Goal: Transaction & Acquisition: Book appointment/travel/reservation

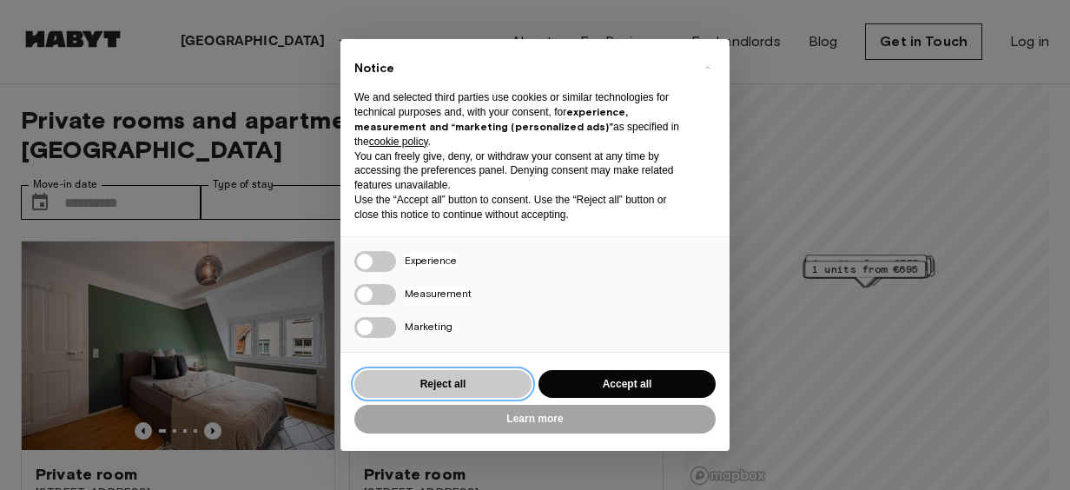
click at [476, 381] on button "Reject all" at bounding box center [442, 384] width 177 height 29
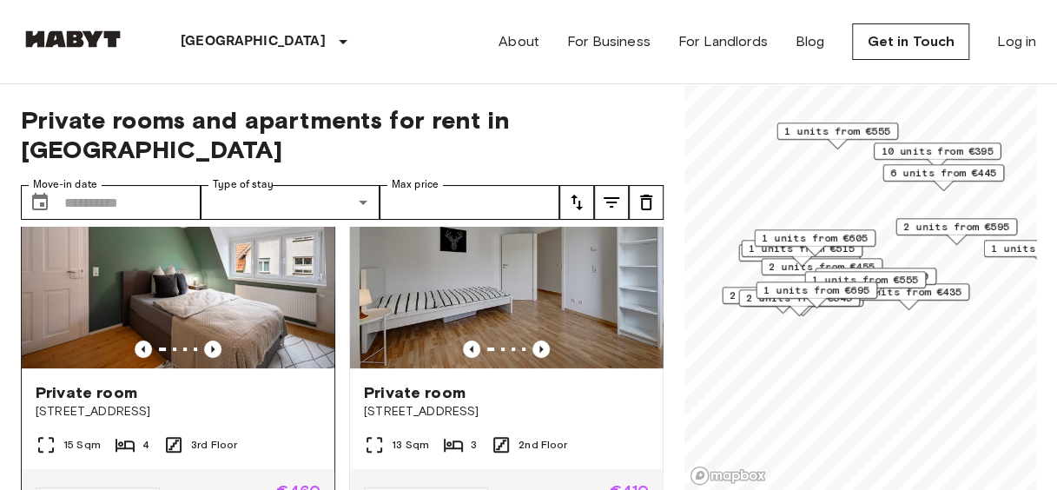
scroll to position [61, 0]
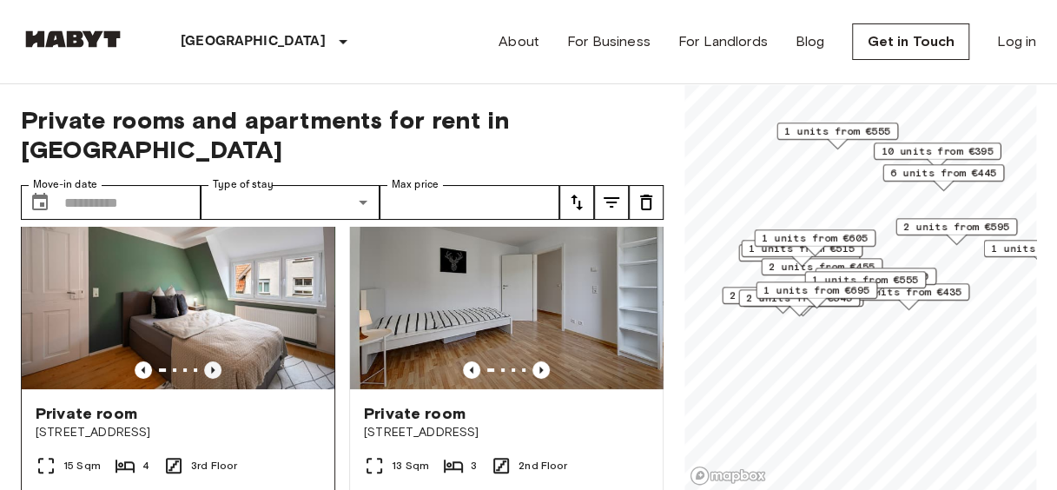
click at [208, 361] on icon "Previous image" at bounding box center [212, 369] width 17 height 17
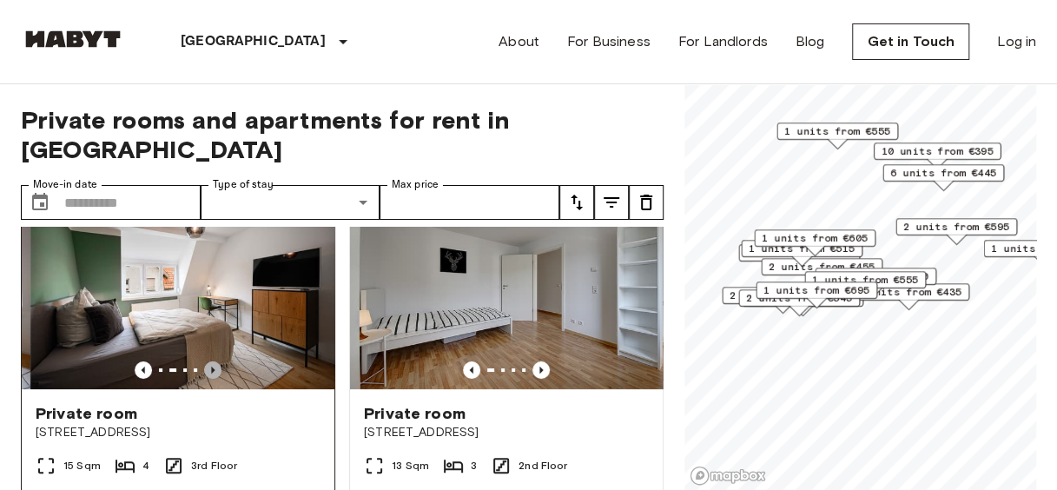
click at [208, 361] on icon "Previous image" at bounding box center [212, 369] width 17 height 17
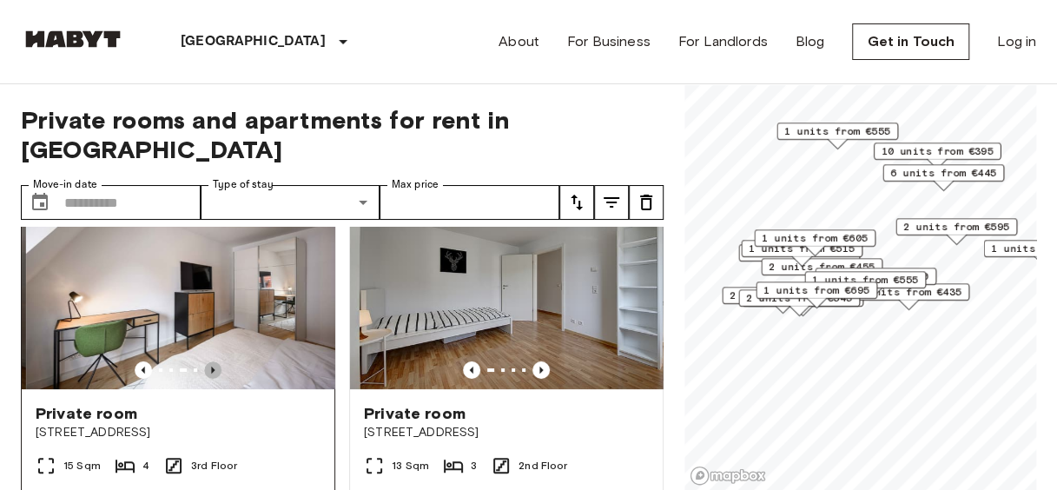
click at [208, 361] on icon "Previous image" at bounding box center [212, 369] width 17 height 17
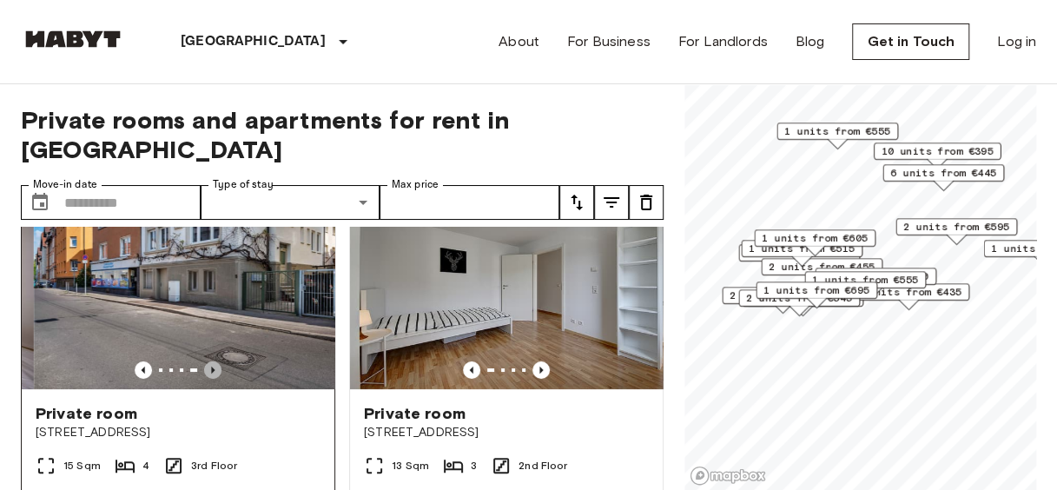
click at [208, 361] on icon "Previous image" at bounding box center [212, 369] width 17 height 17
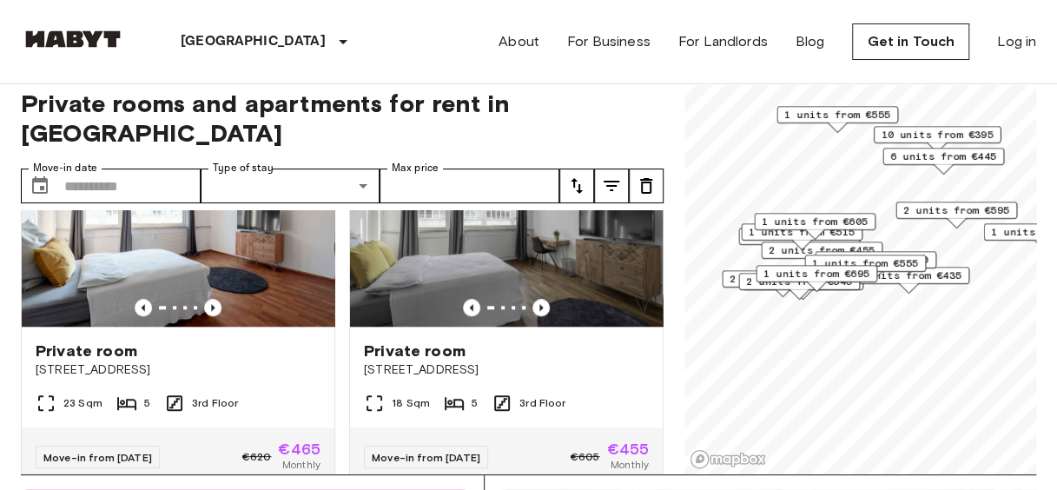
scroll to position [963, 0]
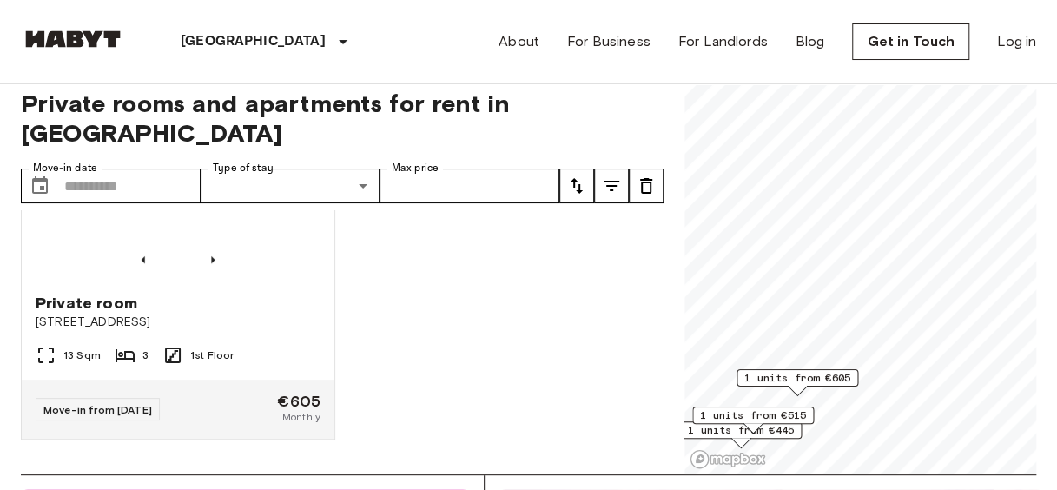
scroll to position [539, 0]
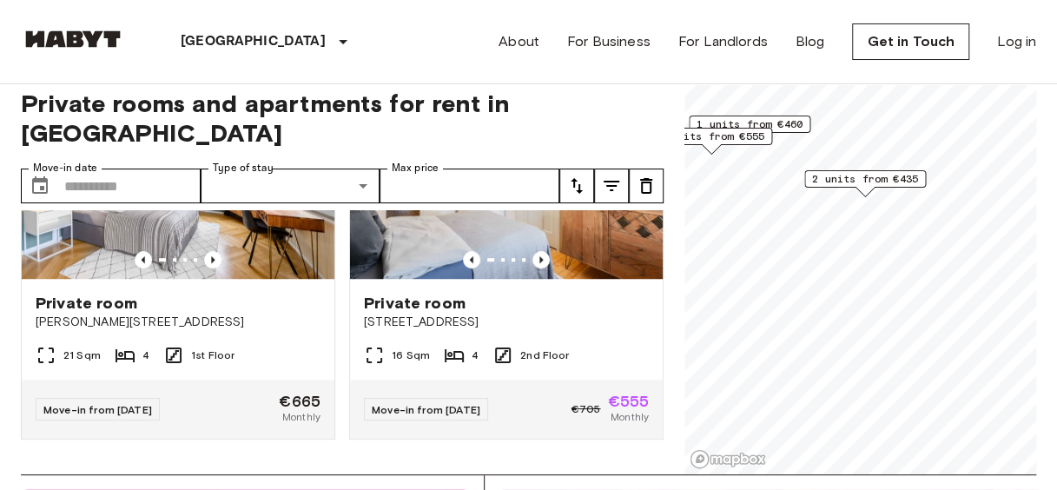
scroll to position [147, 0]
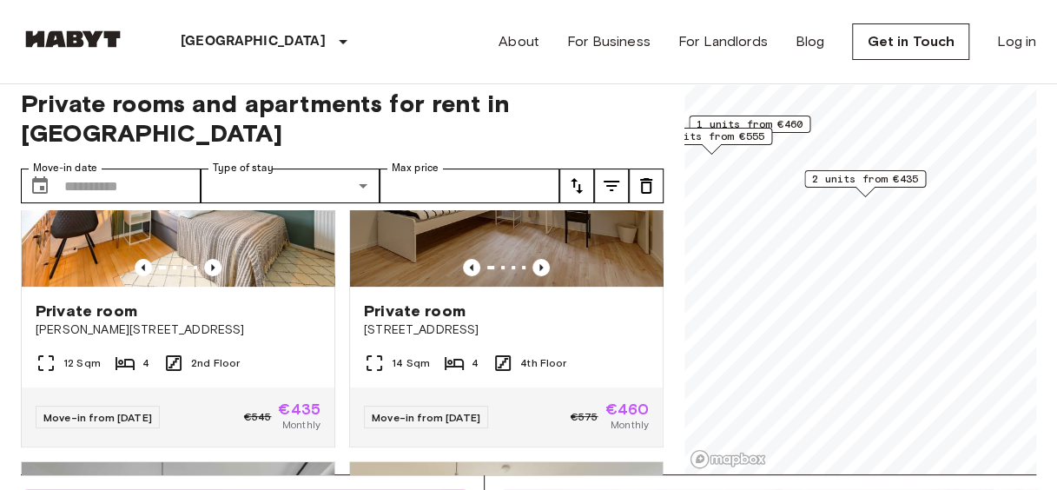
click at [853, 180] on span "2 units from €435" at bounding box center [865, 179] width 106 height 16
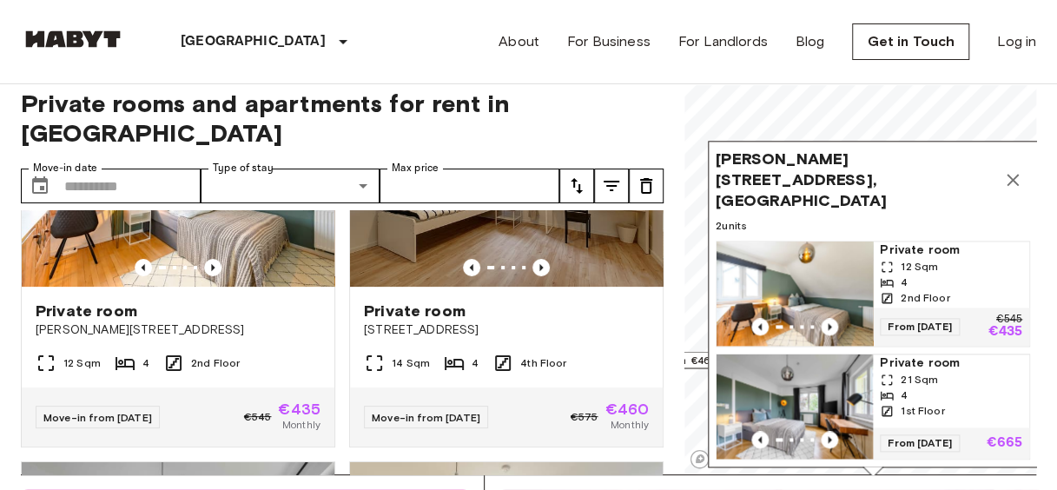
click at [777, 155] on span "Albert-Schäffle-Straße 94, 70186 Stuttgart, GER" at bounding box center [856, 179] width 280 height 63
click at [786, 152] on span "Albert-Schäffle-Straße 94, 70186 Stuttgart, GER" at bounding box center [856, 179] width 280 height 63
click at [1011, 173] on icon "Map marker" at bounding box center [1013, 179] width 12 height 12
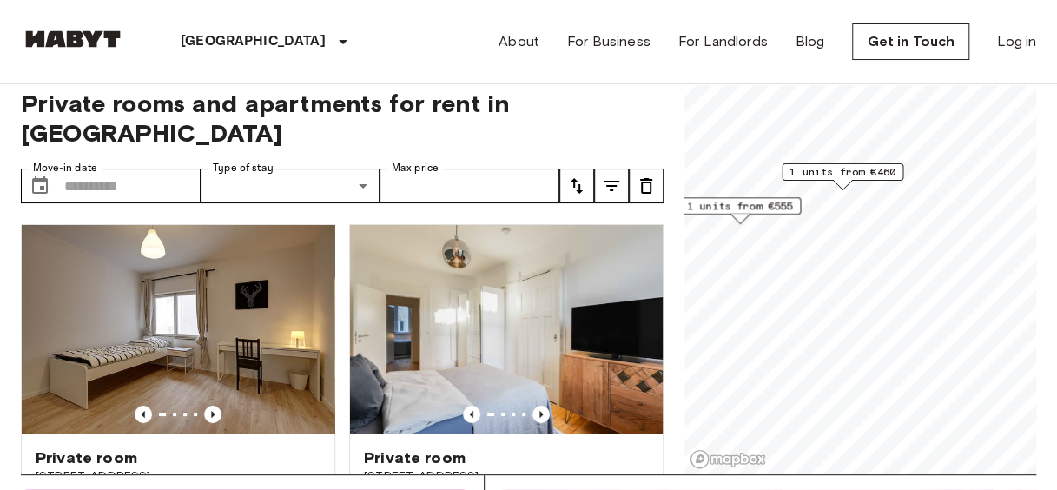
click at [748, 207] on span "1 units from €555" at bounding box center [740, 206] width 106 height 16
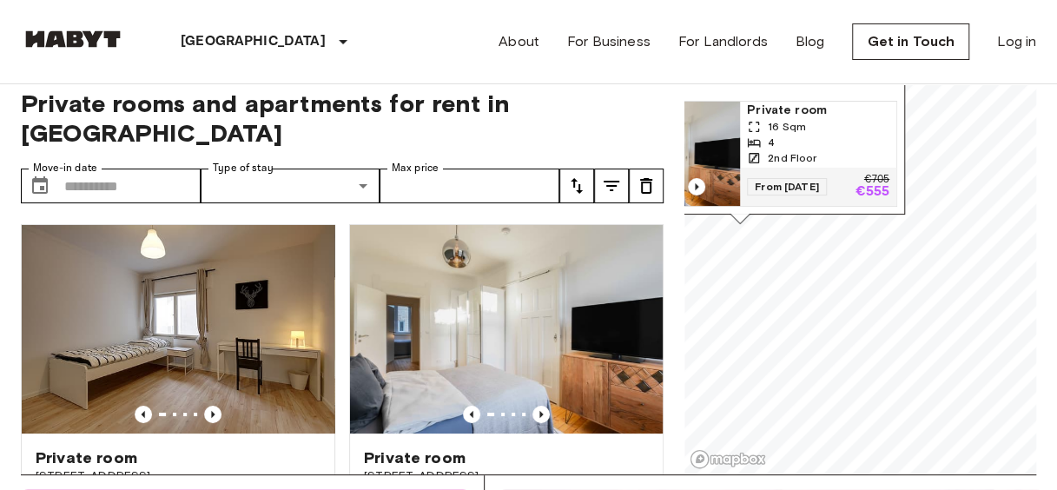
click at [796, 102] on span "Private room" at bounding box center [818, 110] width 142 height 17
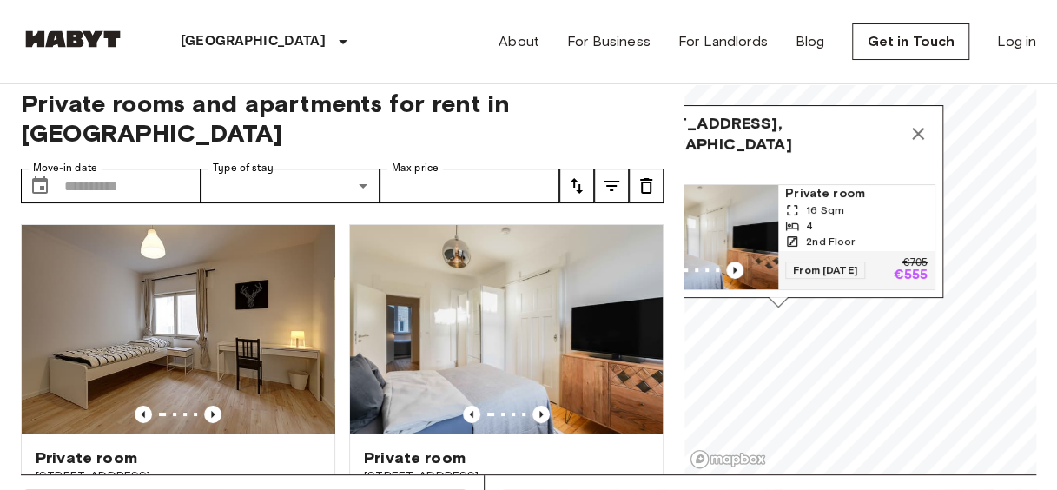
click at [918, 129] on icon "Map marker" at bounding box center [918, 133] width 21 height 21
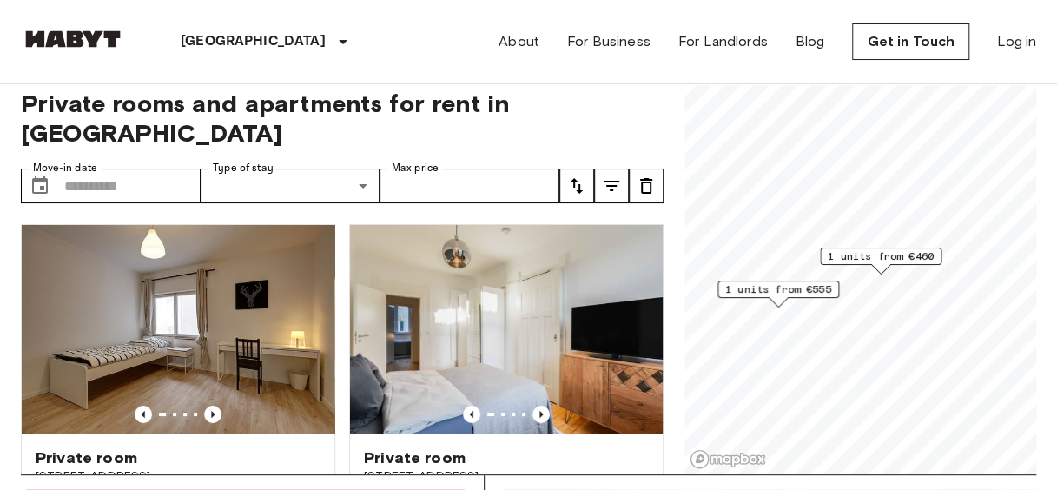
click at [875, 256] on span "1 units from €460" at bounding box center [881, 256] width 106 height 16
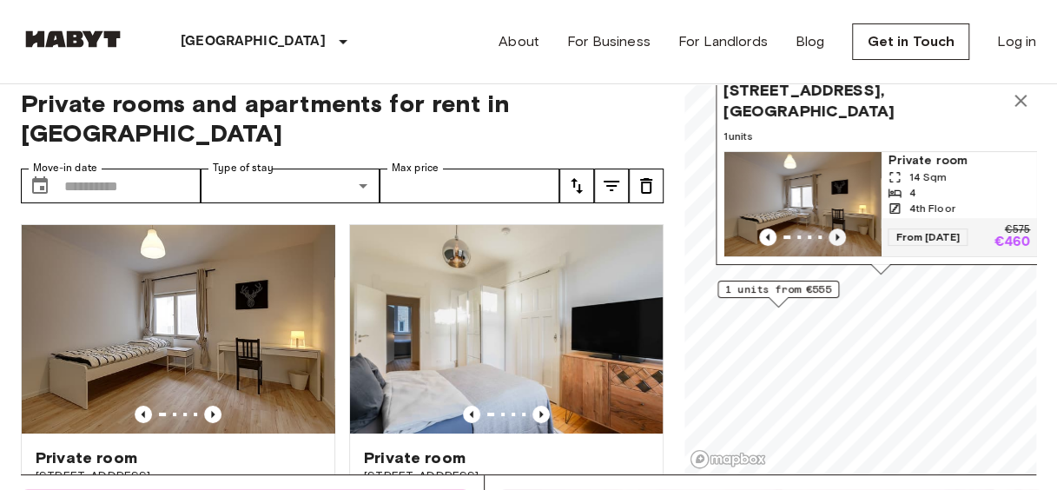
click at [836, 228] on icon "Previous image" at bounding box center [837, 236] width 17 height 17
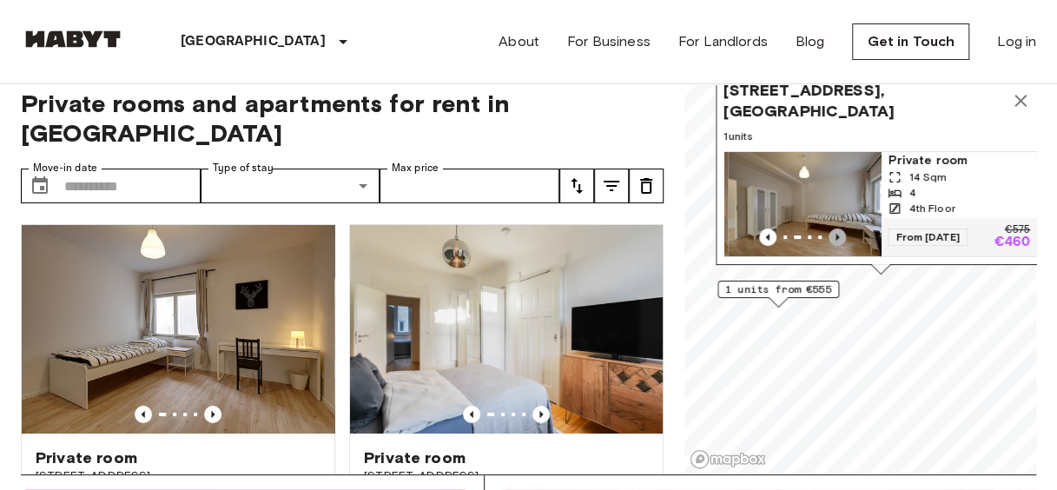
click at [836, 228] on icon "Previous image" at bounding box center [837, 236] width 17 height 17
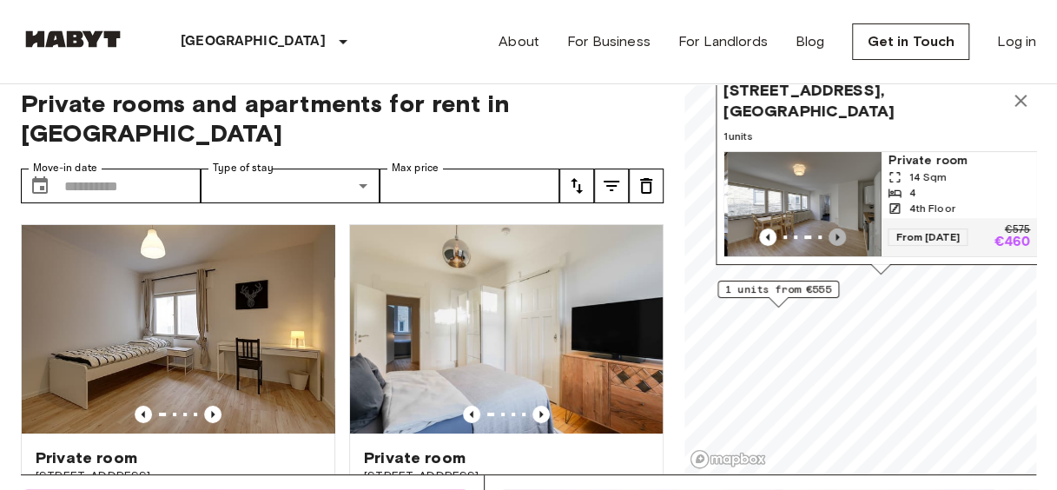
click at [836, 228] on icon "Previous image" at bounding box center [837, 236] width 17 height 17
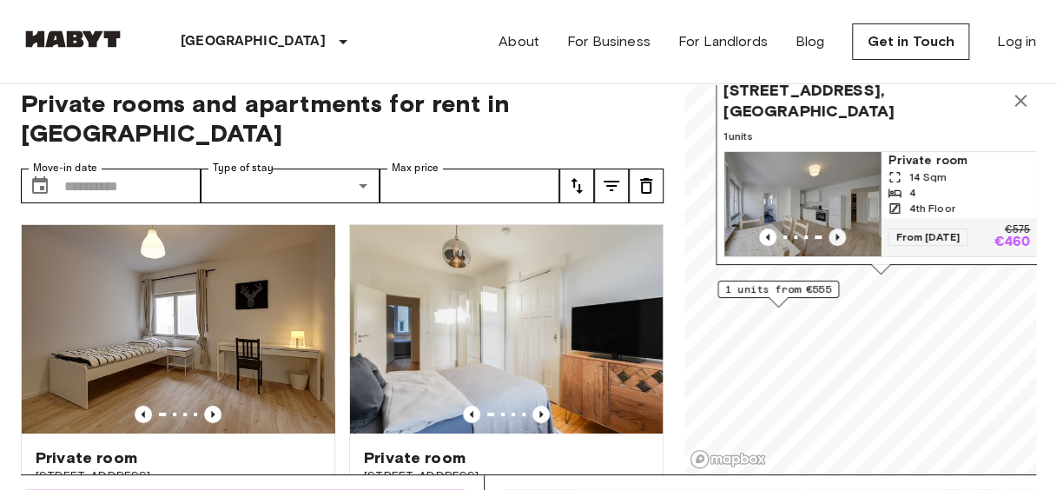
click at [836, 228] on icon "Previous image" at bounding box center [837, 236] width 17 height 17
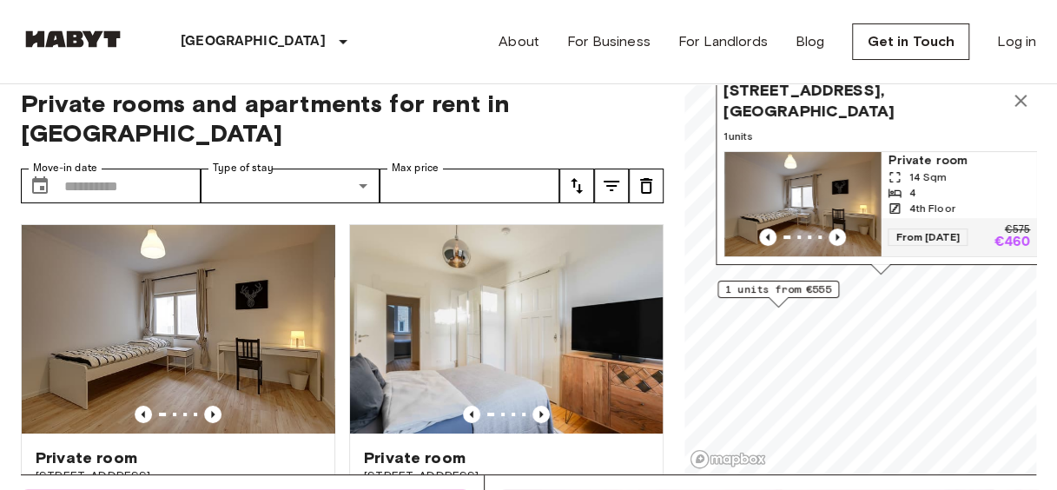
click at [943, 152] on span "Private room" at bounding box center [959, 160] width 142 height 17
click at [509, 314] on img at bounding box center [506, 329] width 313 height 208
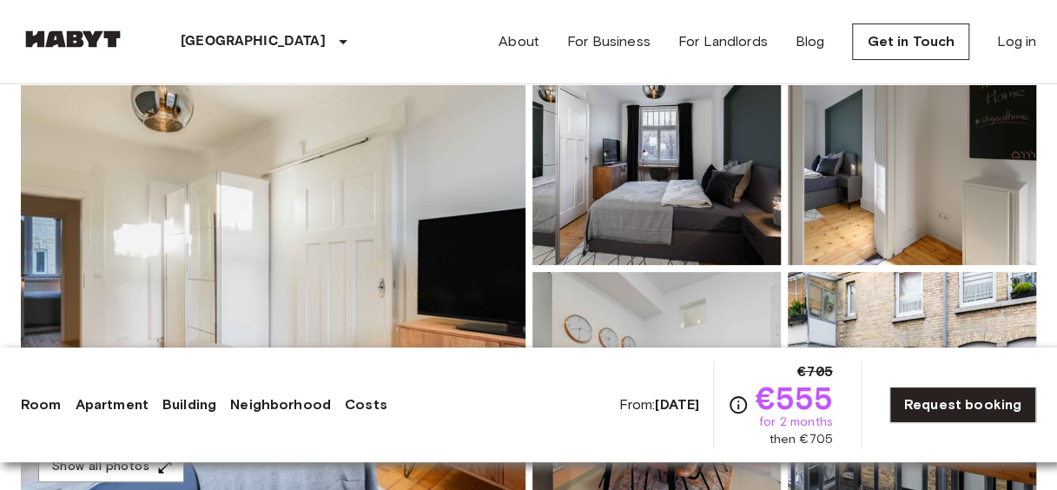
click at [422, 182] on img at bounding box center [273, 268] width 505 height 462
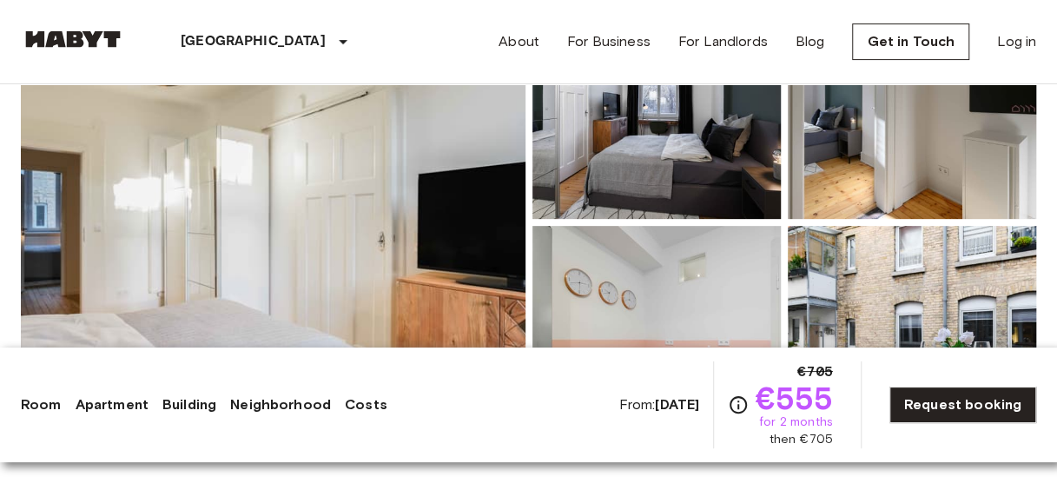
scroll to position [252, 0]
drag, startPoint x: 636, startPoint y: 406, endPoint x: 669, endPoint y: 412, distance: 33.4
click at [669, 412] on b "Jan 4 2026" at bounding box center [677, 404] width 44 height 17
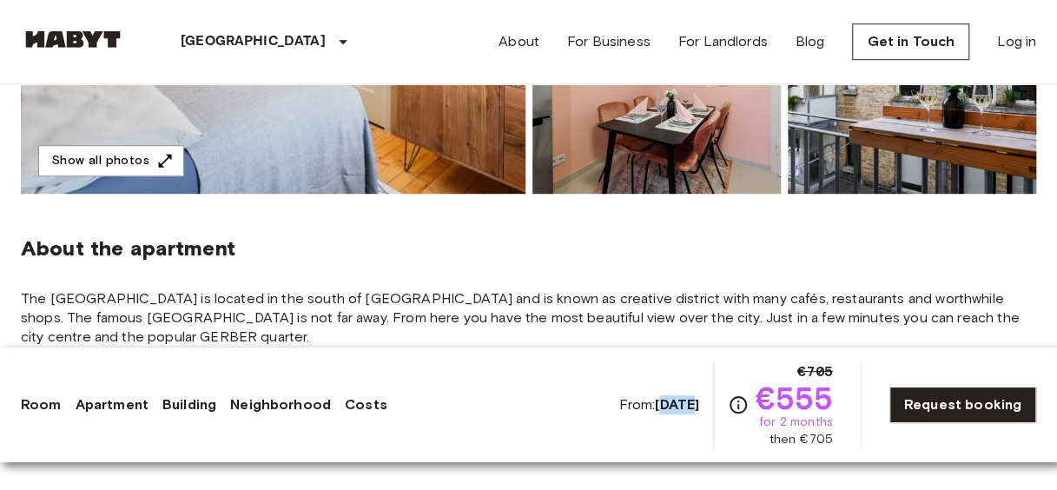
scroll to position [512, 0]
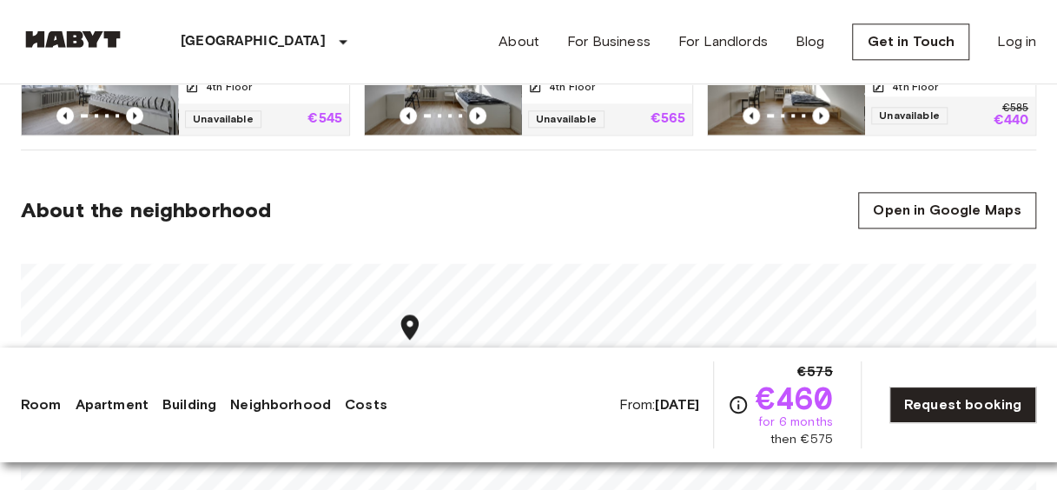
scroll to position [1017, 0]
drag, startPoint x: 764, startPoint y: 417, endPoint x: 839, endPoint y: 425, distance: 75.1
click at [839, 425] on div "From: Nov 4 2025 €575 €460 for 6 months then €575 Request booking" at bounding box center [827, 404] width 418 height 87
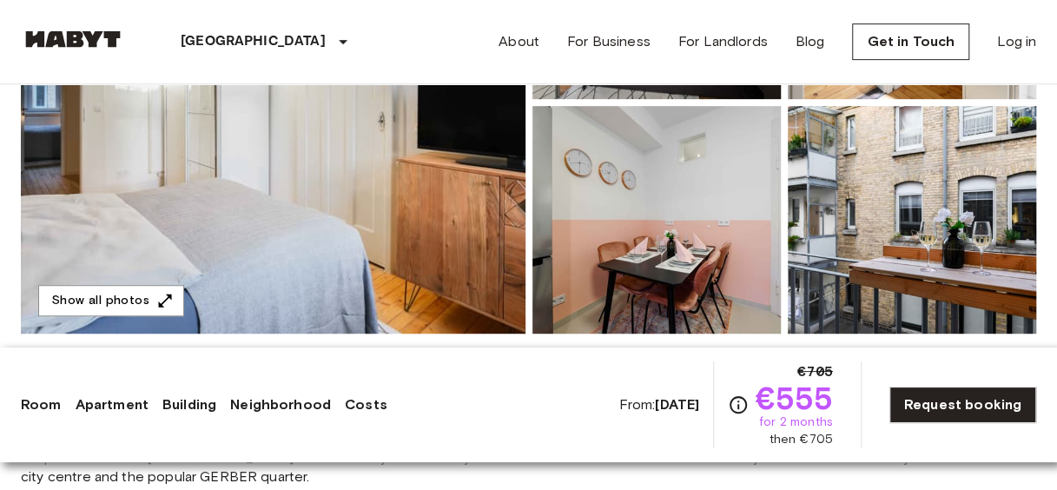
scroll to position [372, 0]
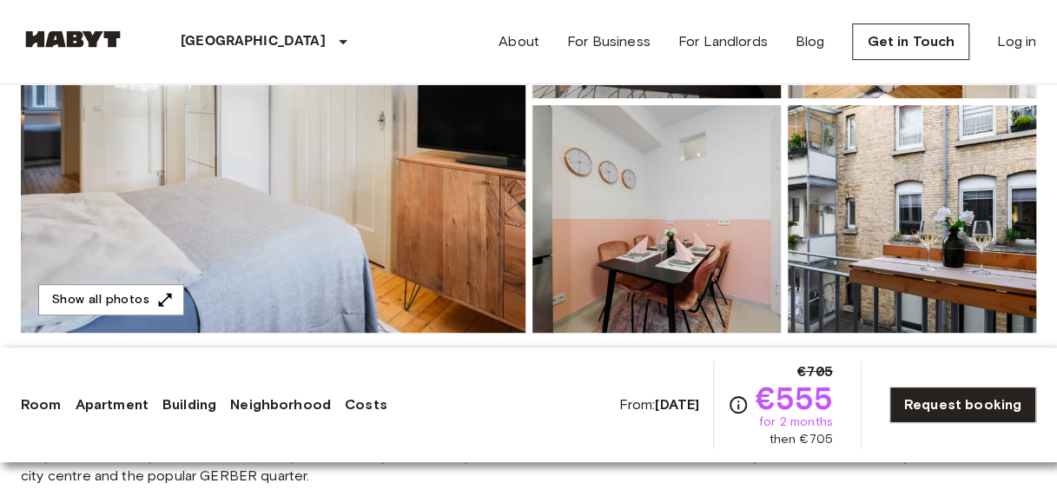
drag, startPoint x: 620, startPoint y: 401, endPoint x: 699, endPoint y: 406, distance: 79.2
click at [699, 406] on span "From: Jan 4 2026" at bounding box center [658, 404] width 81 height 19
drag, startPoint x: 699, startPoint y: 406, endPoint x: 558, endPoint y: 382, distance: 142.8
click at [618, 398] on span "From: Jan 4 2026" at bounding box center [658, 404] width 81 height 19
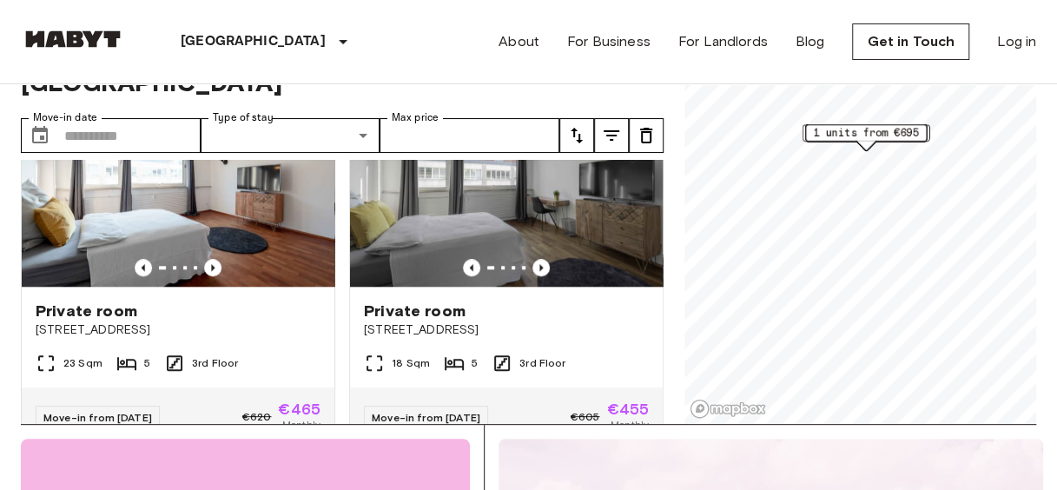
scroll to position [865, 0]
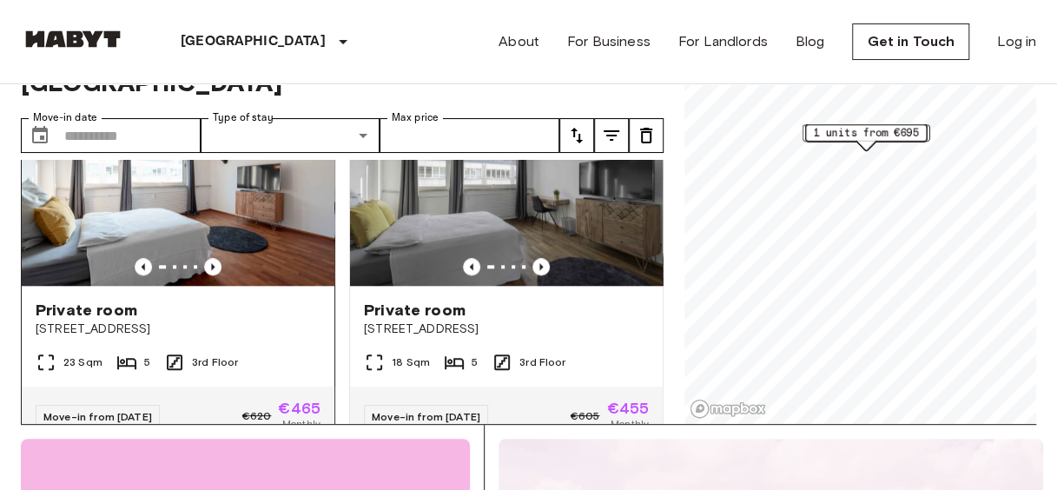
click at [69, 300] on span "Private room" at bounding box center [87, 310] width 102 height 21
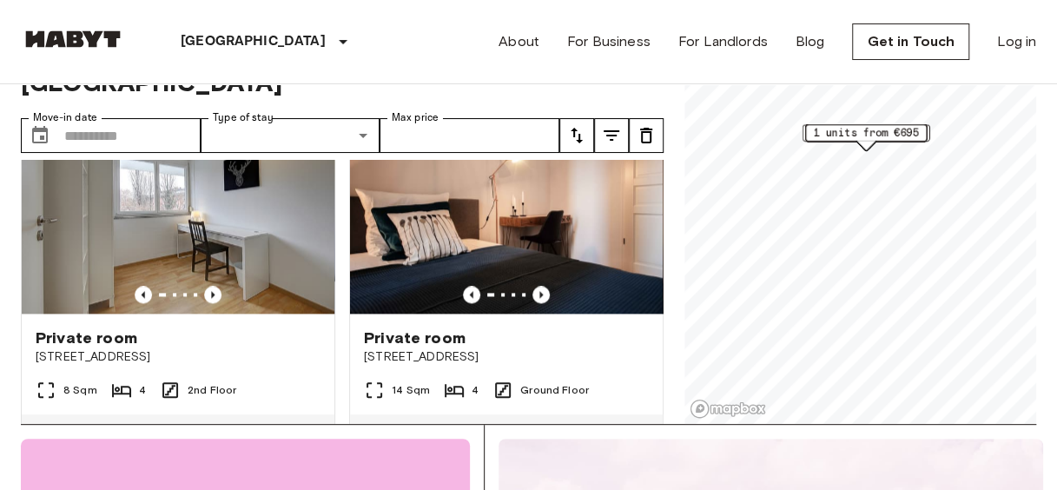
scroll to position [1226, 0]
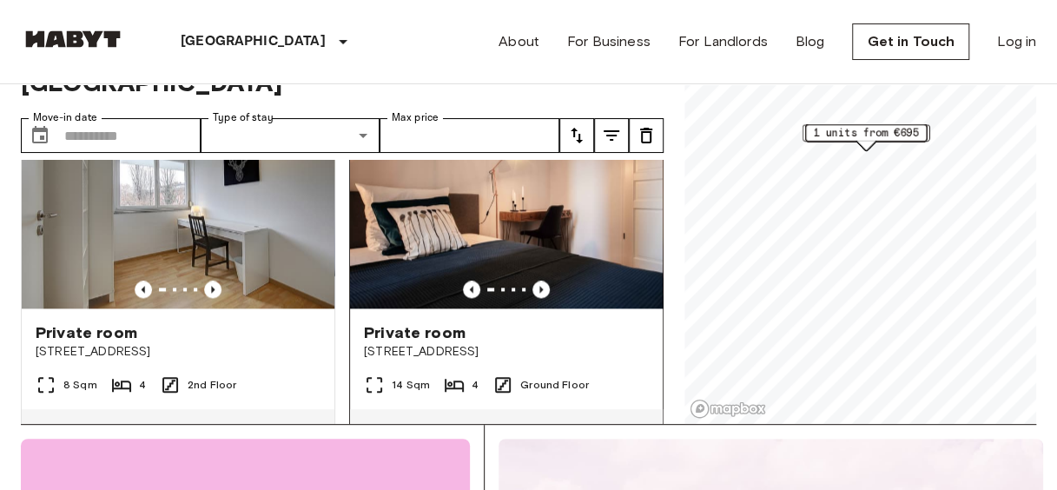
click at [423, 324] on span "Private room" at bounding box center [415, 332] width 102 height 21
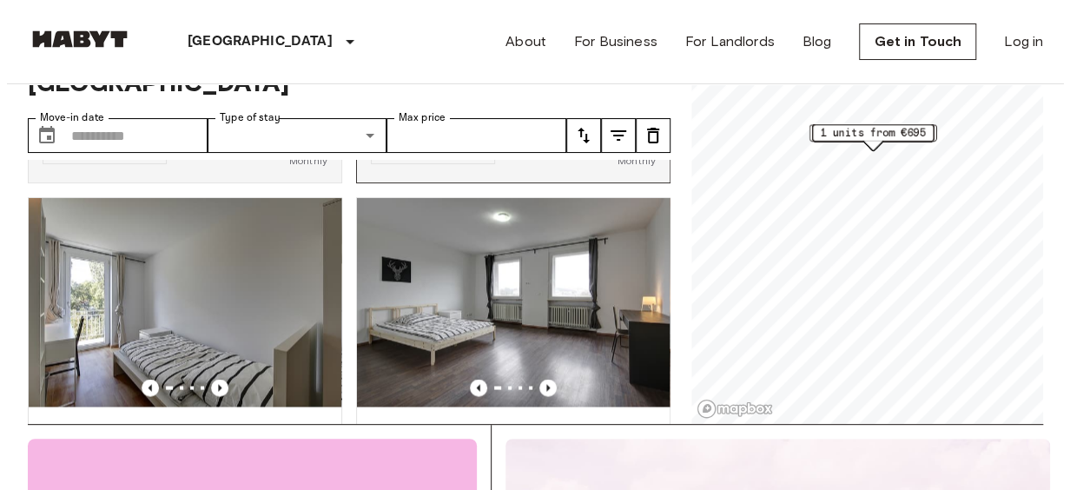
scroll to position [1516, 0]
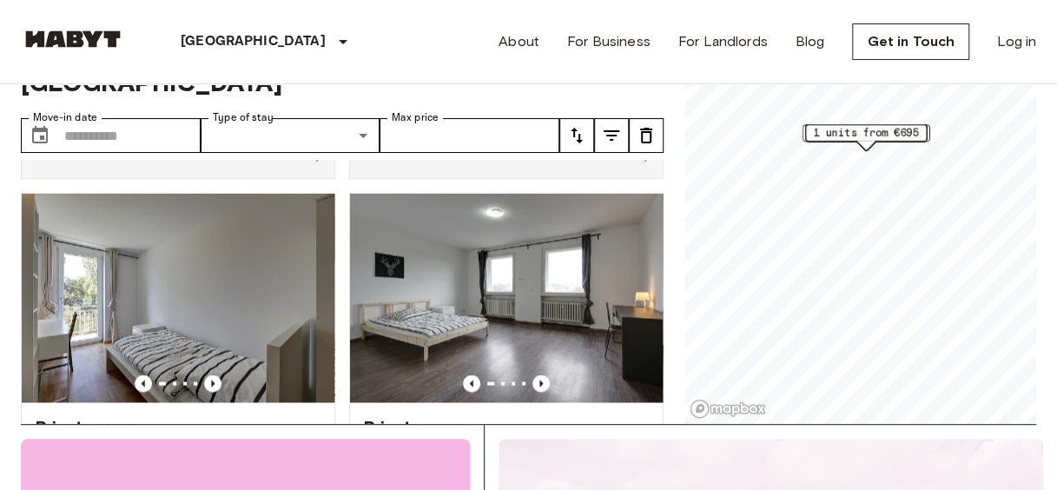
click at [625, 118] on button "tune" at bounding box center [611, 135] width 35 height 35
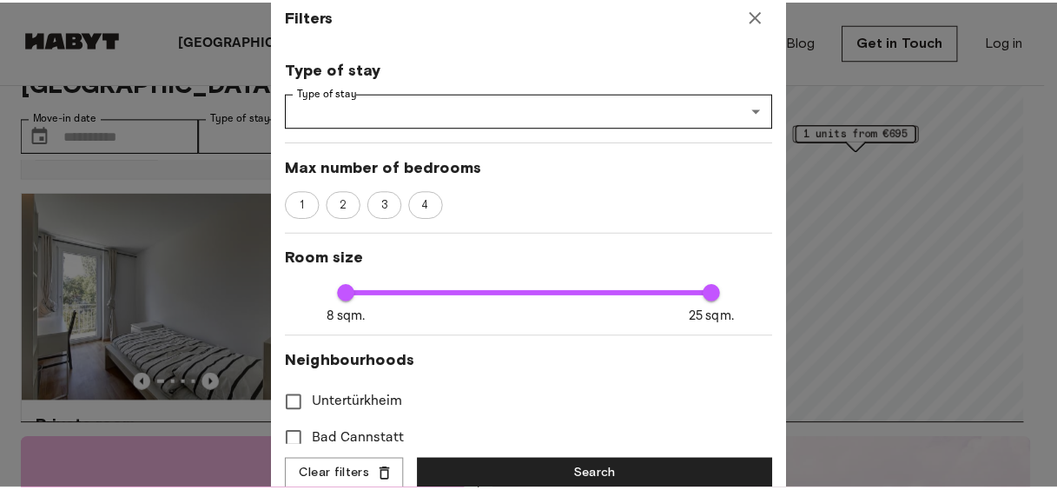
scroll to position [0, 0]
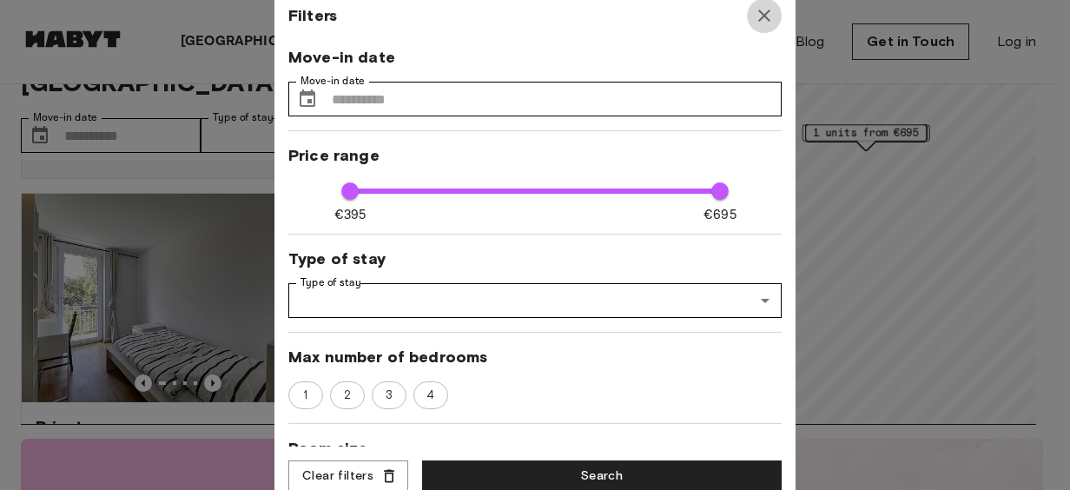
click at [763, 9] on icon "button" at bounding box center [764, 15] width 21 height 21
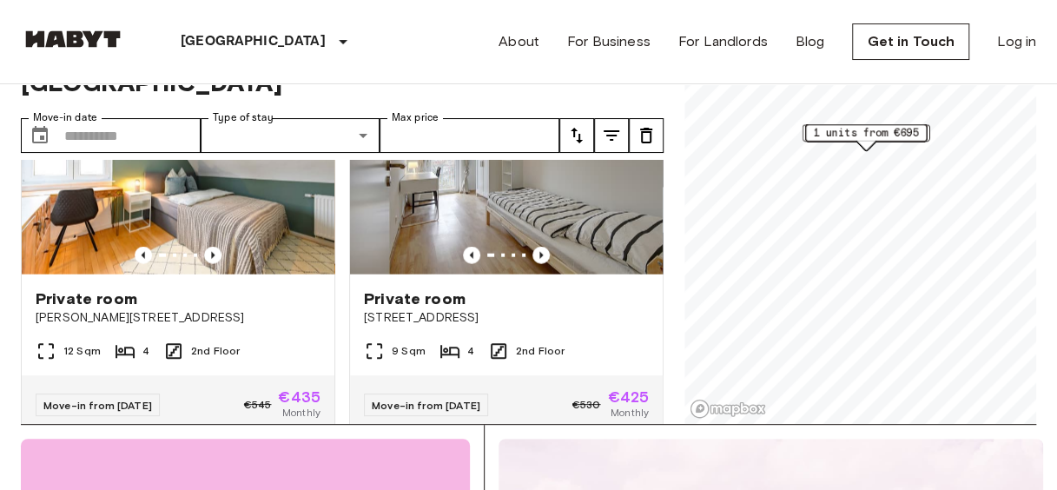
scroll to position [2031, 0]
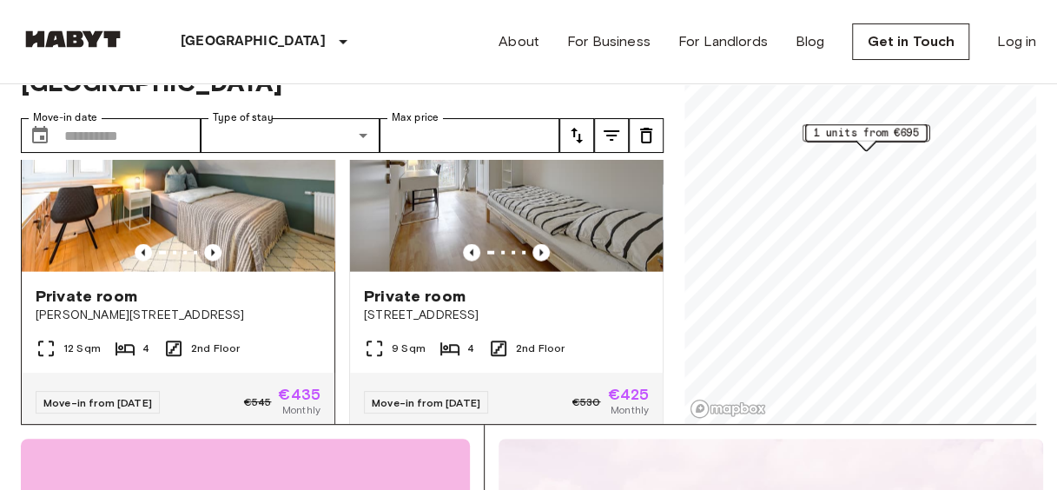
click at [89, 307] on span "Private room" at bounding box center [87, 296] width 102 height 21
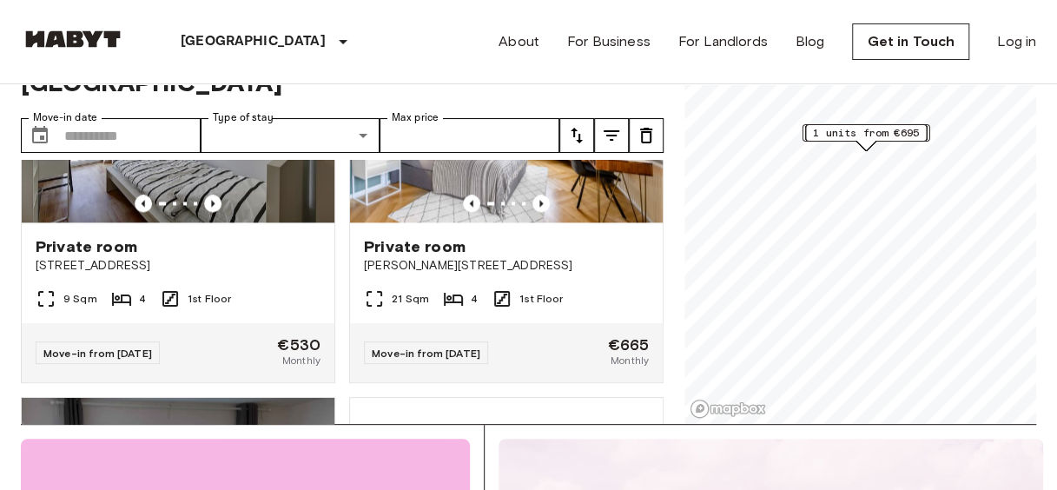
scroll to position [4363, 0]
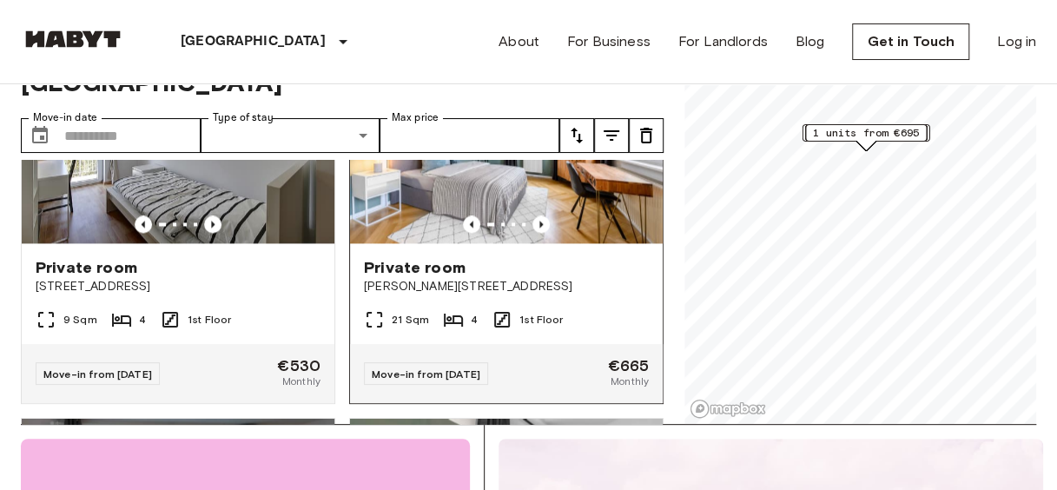
click at [410, 278] on span "Private room" at bounding box center [415, 267] width 102 height 21
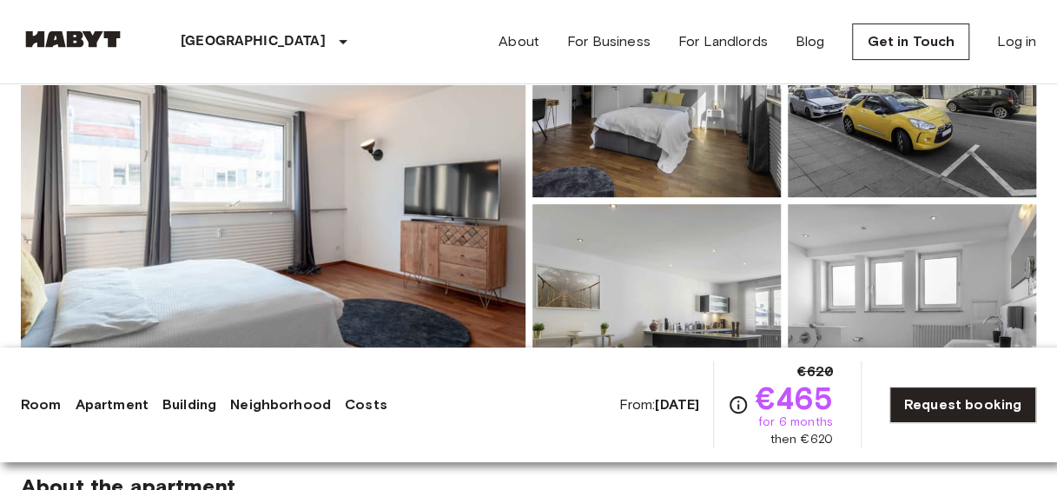
scroll to position [255, 0]
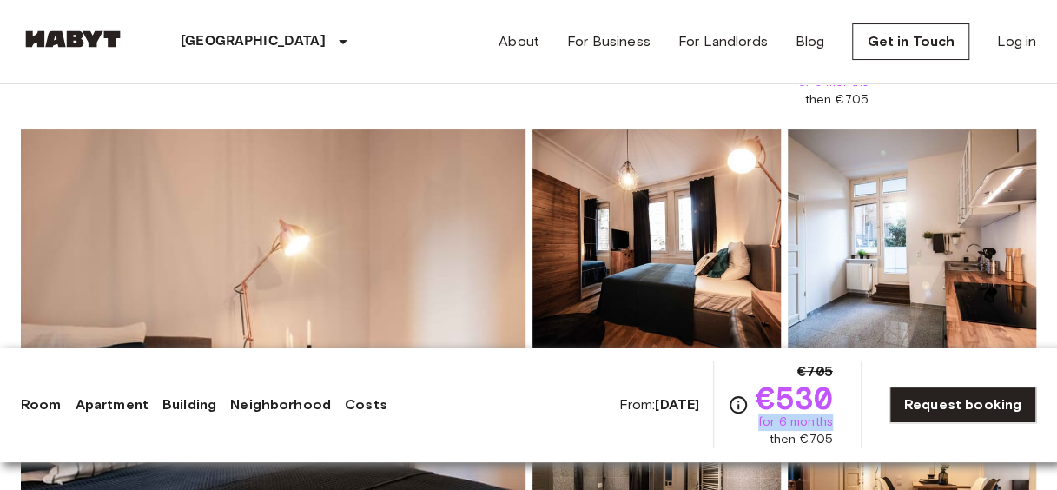
drag, startPoint x: 780, startPoint y: 420, endPoint x: 842, endPoint y: 429, distance: 63.1
click at [842, 429] on div "From: Oct 19 2025 €705 €530 for 6 months then €705 Request booking" at bounding box center [827, 404] width 418 height 87
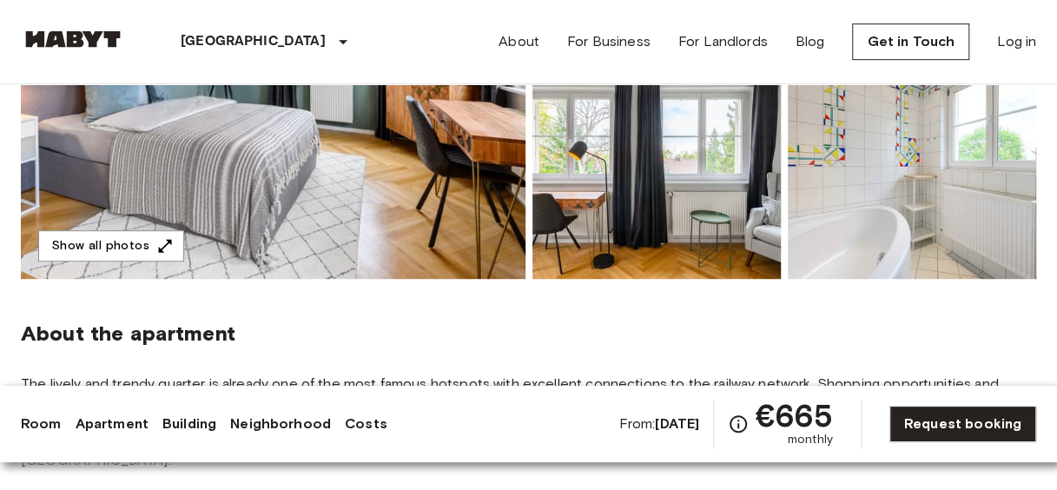
scroll to position [297, 0]
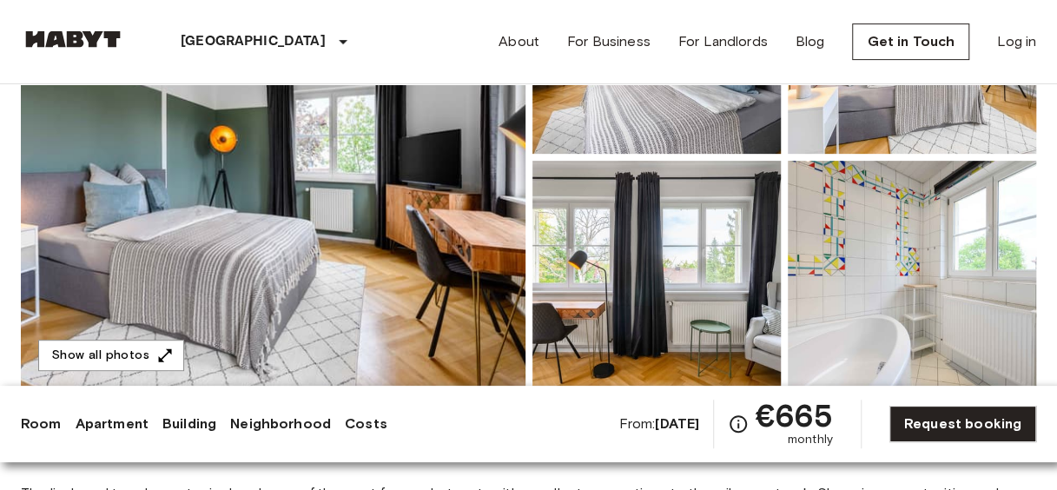
click at [462, 257] on img at bounding box center [273, 157] width 505 height 462
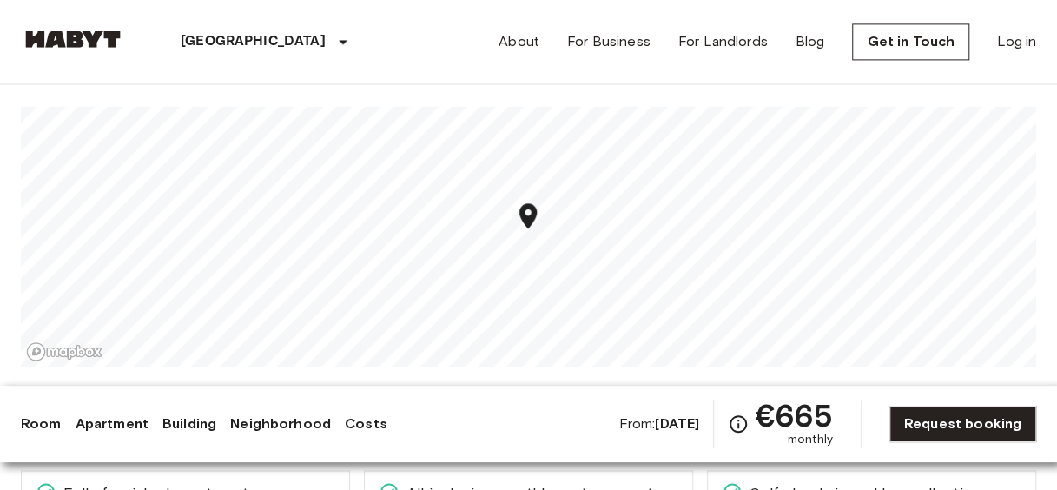
scroll to position [1198, 0]
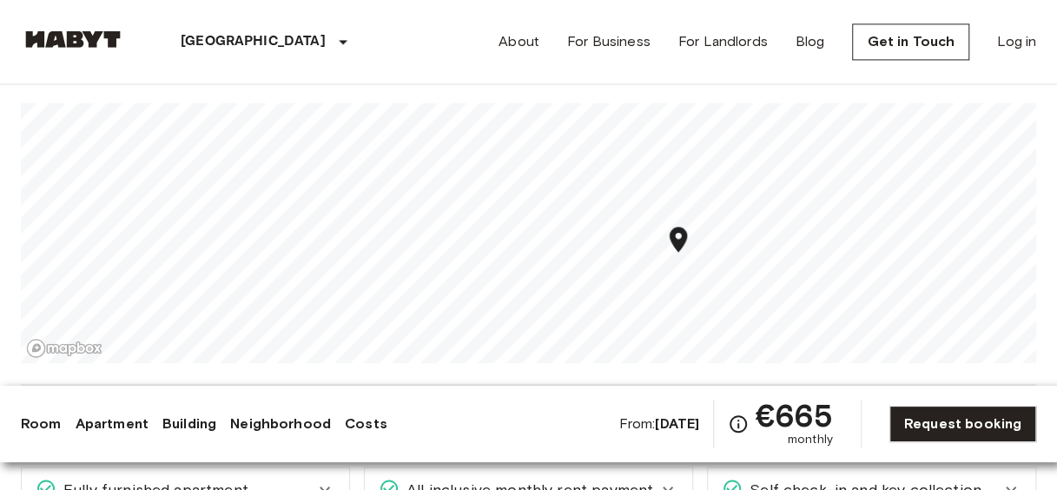
click at [680, 227] on icon "Map marker" at bounding box center [678, 239] width 17 height 25
click at [493, 241] on section "About the neighborhood Open in Google Maps" at bounding box center [528, 187] width 1015 height 395
drag, startPoint x: 474, startPoint y: 346, endPoint x: 701, endPoint y: 363, distance: 227.4
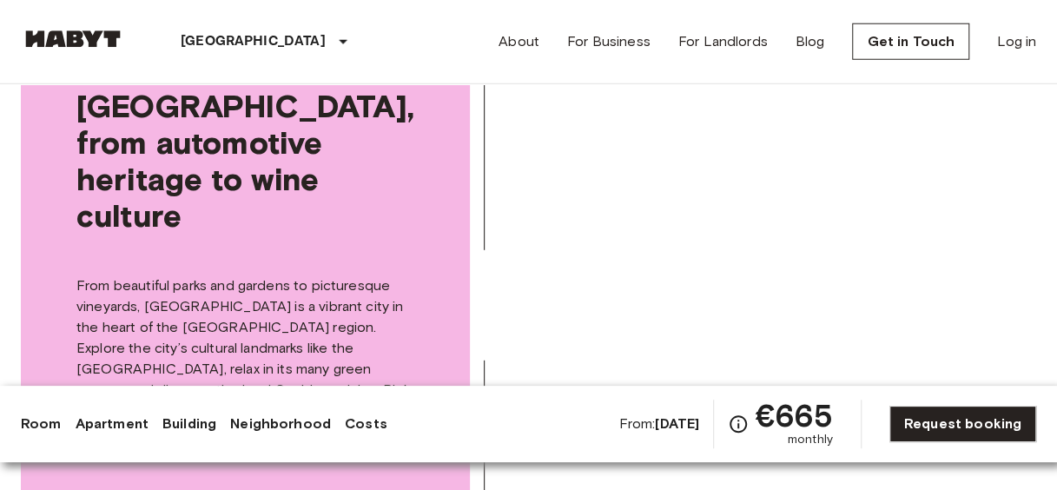
scroll to position [2282, 0]
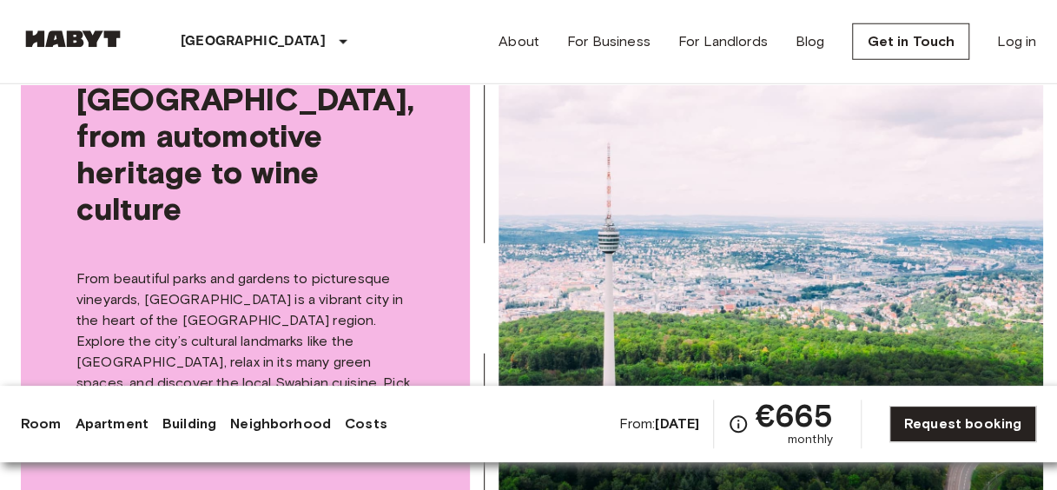
click at [52, 424] on link "Room" at bounding box center [41, 423] width 41 height 21
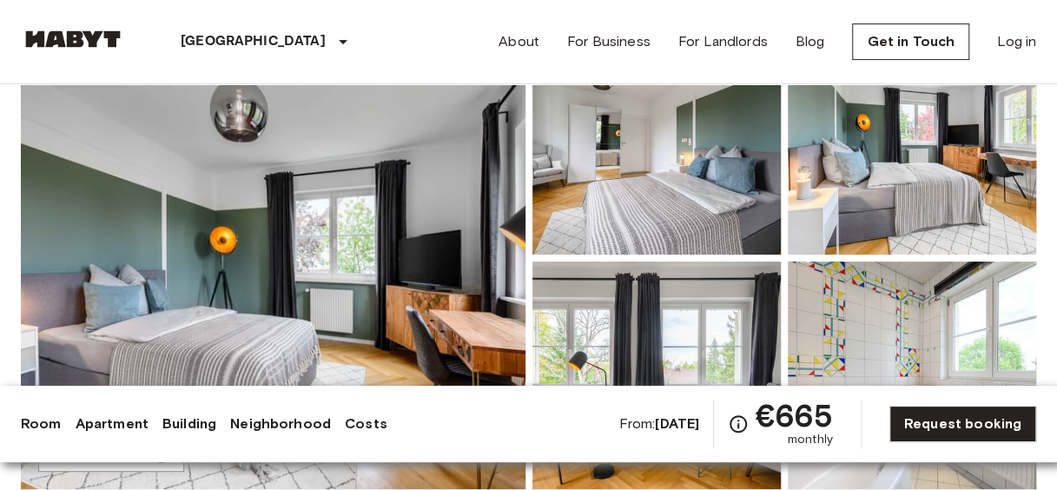
scroll to position [0, 0]
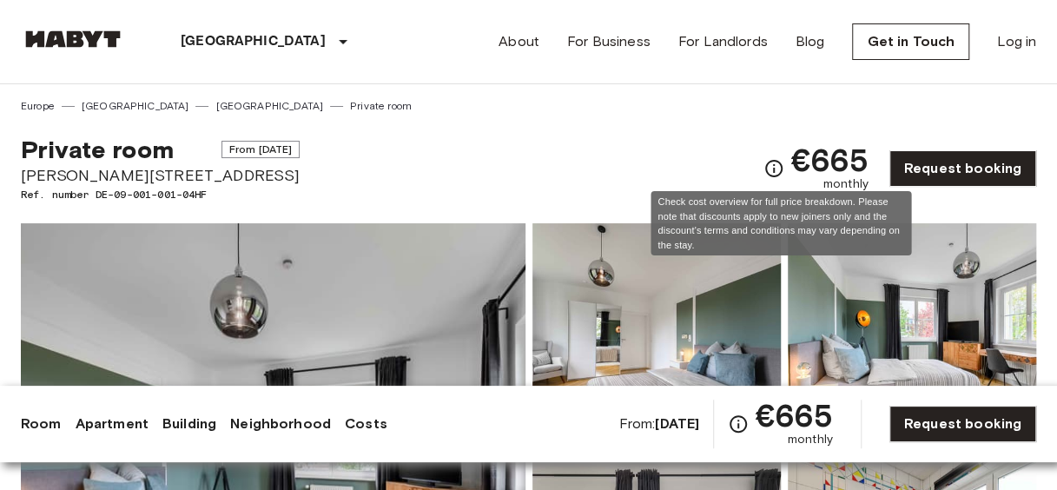
click at [782, 174] on icon "Check cost overview for full price breakdown. Please note that discounts apply …" at bounding box center [773, 168] width 21 height 21
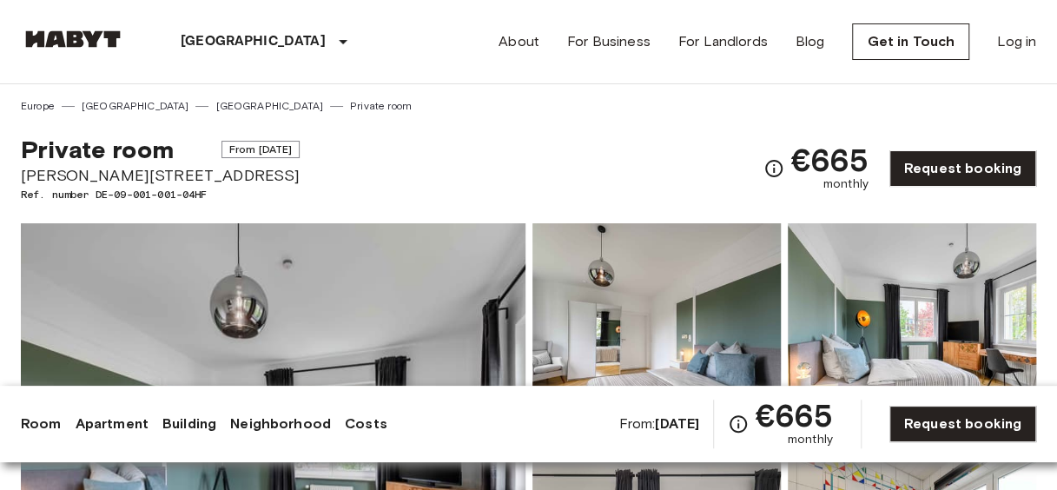
click at [709, 153] on div "Private room From [DATE][STREET_ADDRESS][PERSON_NAME]. number DE-09-001-001-04H…" at bounding box center [528, 158] width 1015 height 89
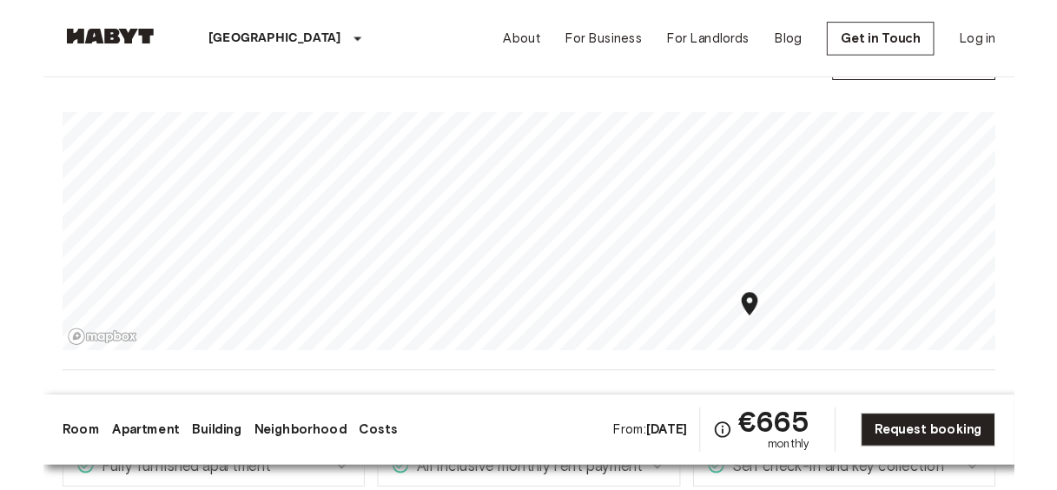
scroll to position [1179, 0]
